Goal: Task Accomplishment & Management: Use online tool/utility

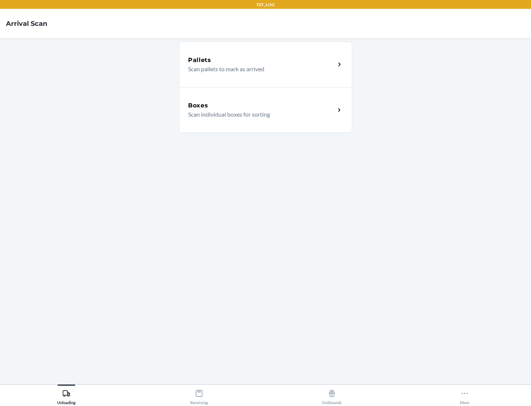
click at [261, 105] on div "Boxes" at bounding box center [261, 105] width 147 height 9
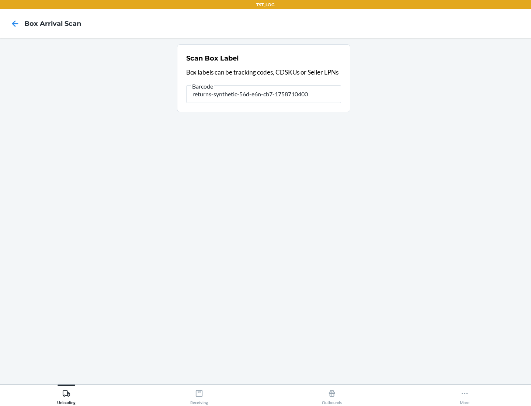
type input "returns-synthetic-56d-e6n-cb7-1758710400"
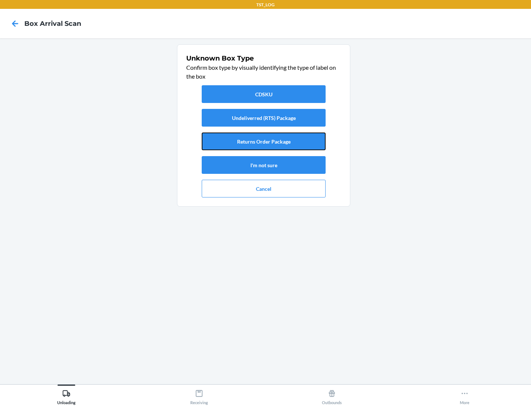
click at [264, 141] on button "Returns Order Package" at bounding box center [264, 141] width 124 height 18
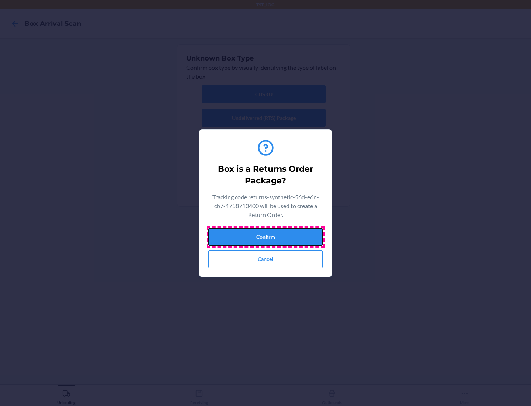
click at [265, 236] on button "Confirm" at bounding box center [265, 237] width 114 height 18
